Goal: Information Seeking & Learning: Learn about a topic

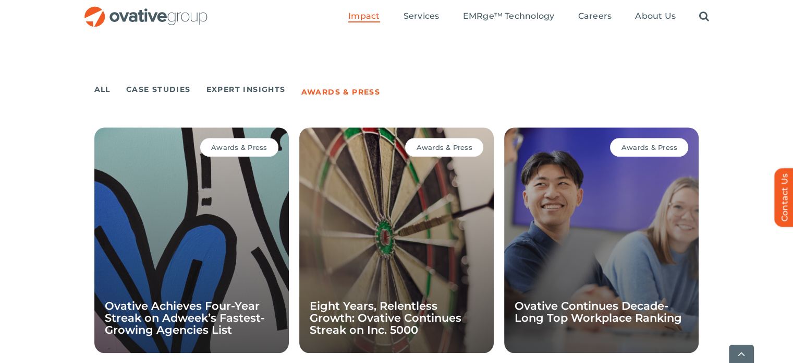
scroll to position [686, 0]
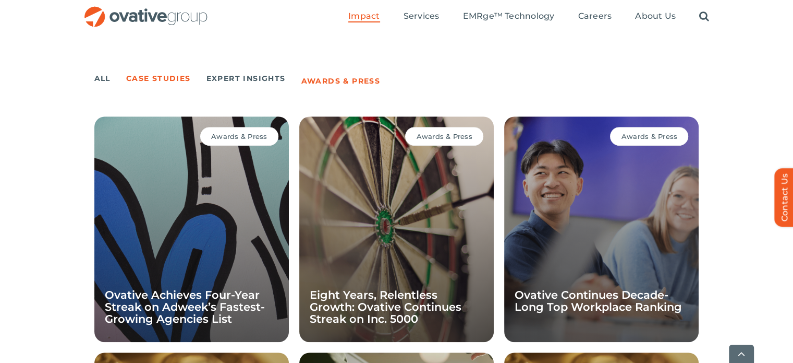
click at [175, 75] on link "Case Studies" at bounding box center [158, 78] width 65 height 15
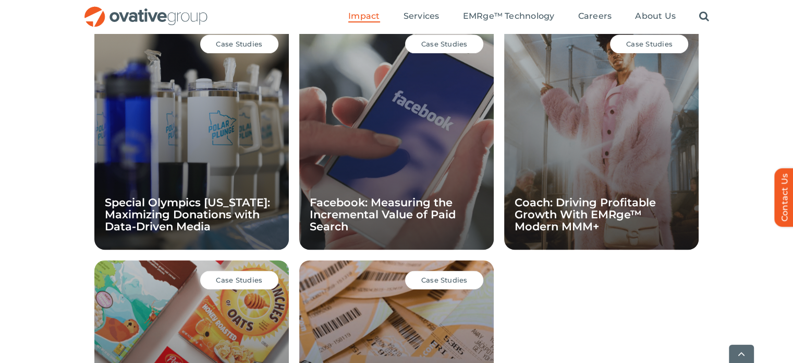
scroll to position [1252, 0]
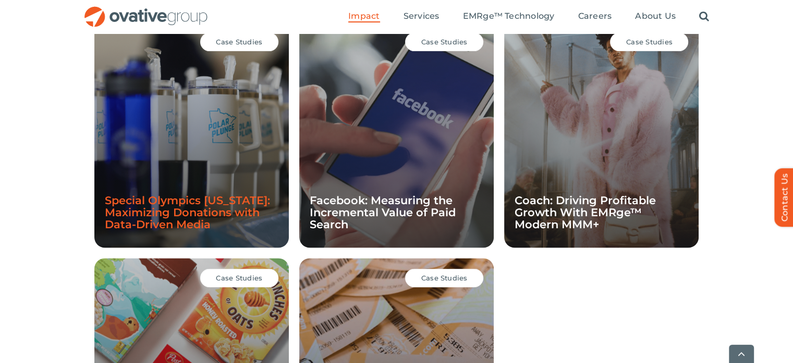
click at [223, 208] on link "Special Olympics [US_STATE]: Maximizing Donations with Data-Driven Media" at bounding box center [187, 212] width 165 height 37
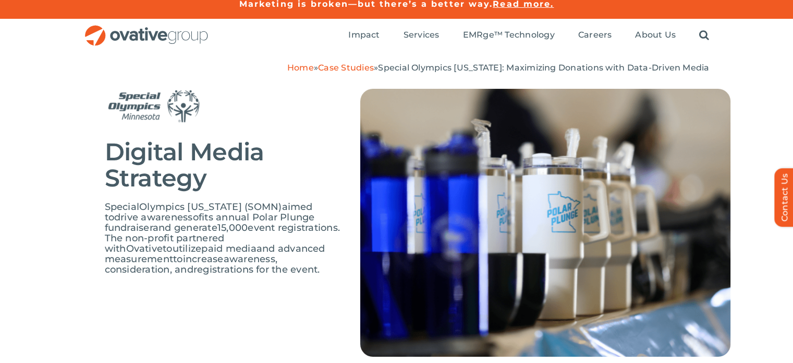
scroll to position [5, 0]
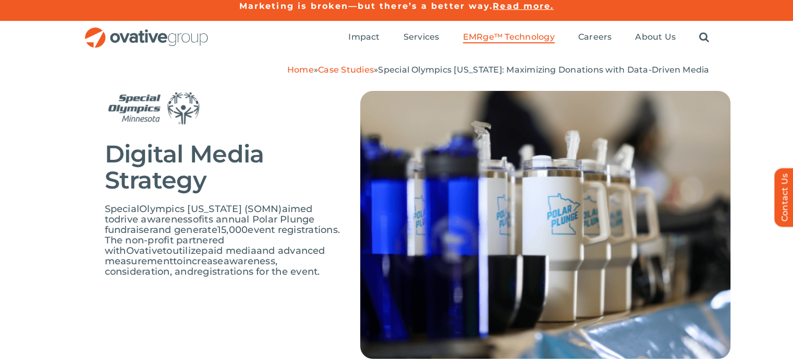
click at [516, 35] on span "EMRge™ Technology" at bounding box center [509, 37] width 92 height 10
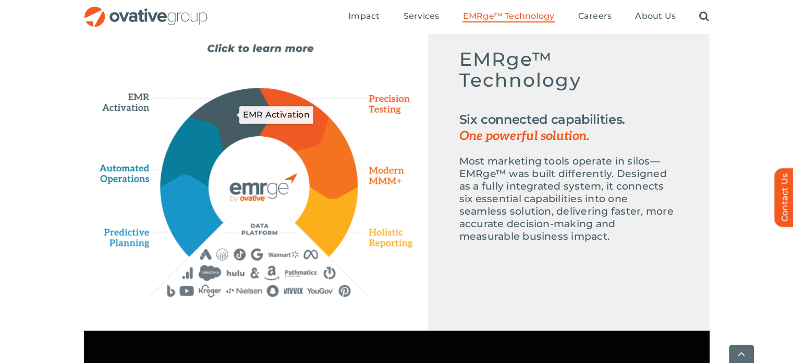
scroll to position [509, 0]
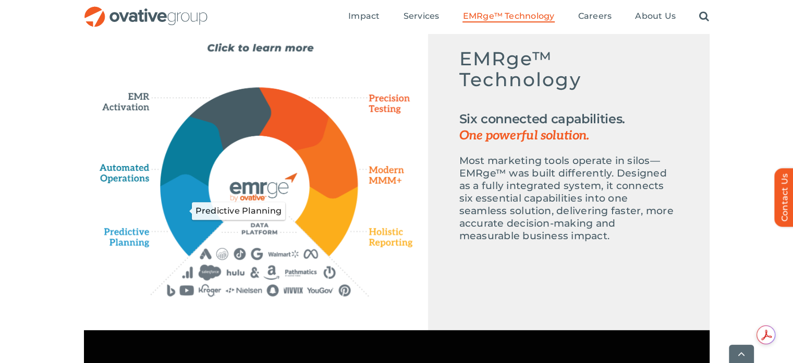
click at [199, 213] on icon "Predictive Planning" at bounding box center [192, 214] width 62 height 80
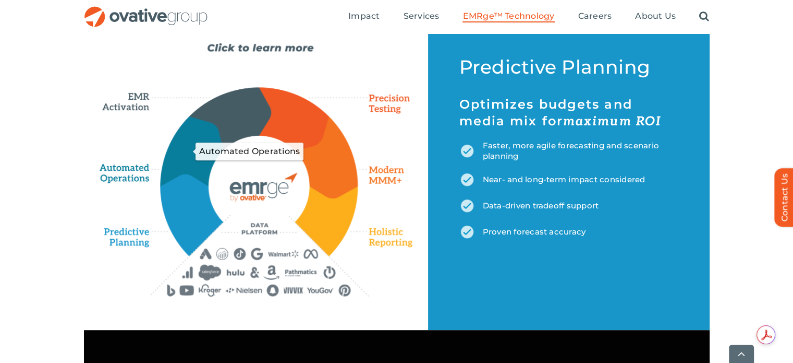
click at [185, 160] on icon "Automated Operations" at bounding box center [193, 151] width 64 height 70
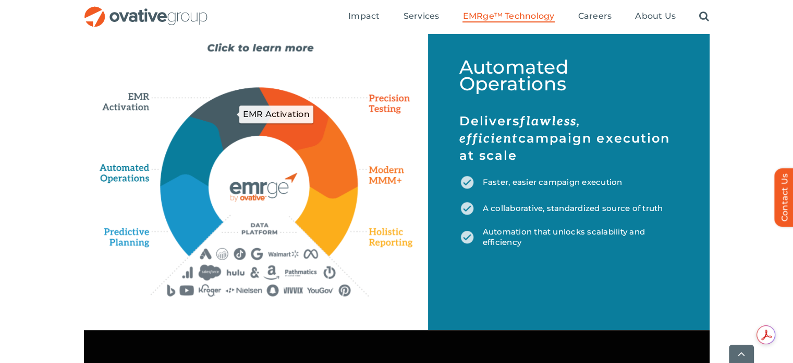
click at [221, 127] on icon "EMR Activation" at bounding box center [229, 118] width 81 height 62
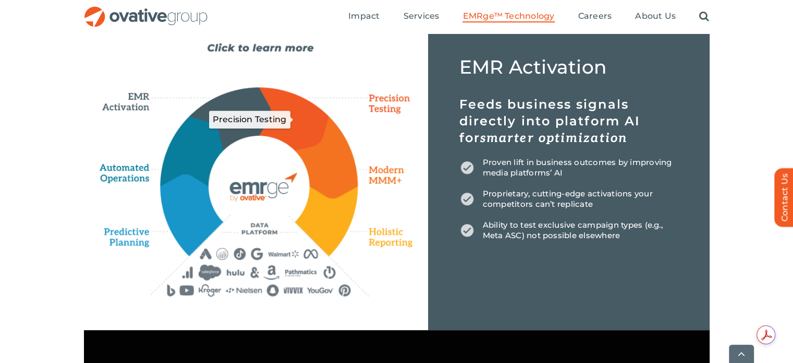
click at [282, 129] on icon "Precision Testing" at bounding box center [294, 119] width 70 height 63
